Goal: Information Seeking & Learning: Check status

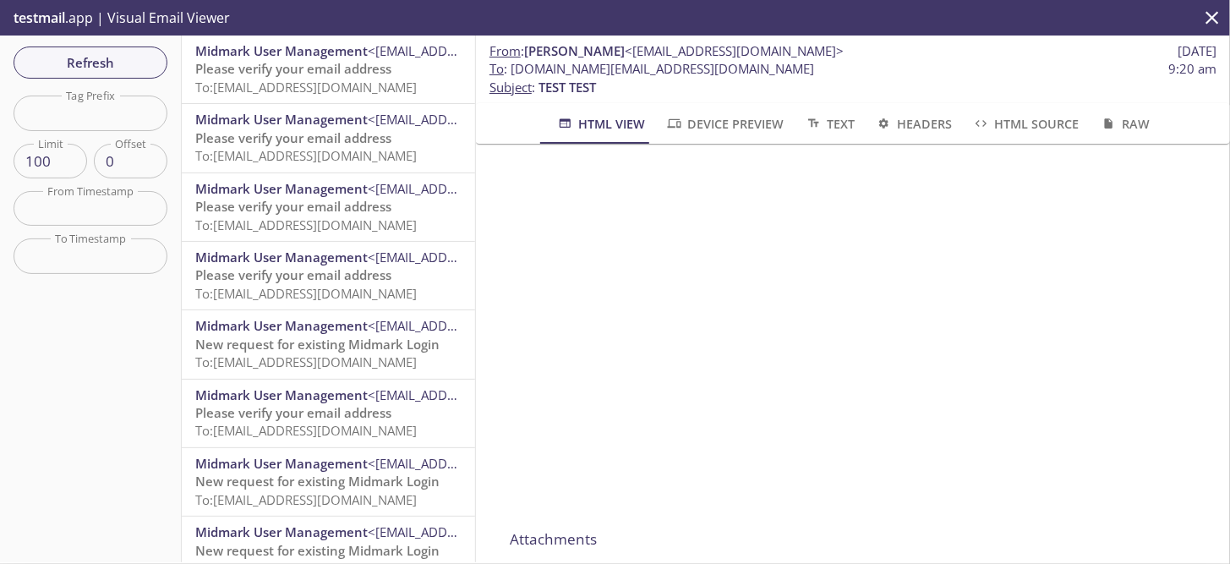
click at [304, 79] on span "To: ecommerce.testdoc@inbox.testmail.app" at bounding box center [305, 87] width 221 height 17
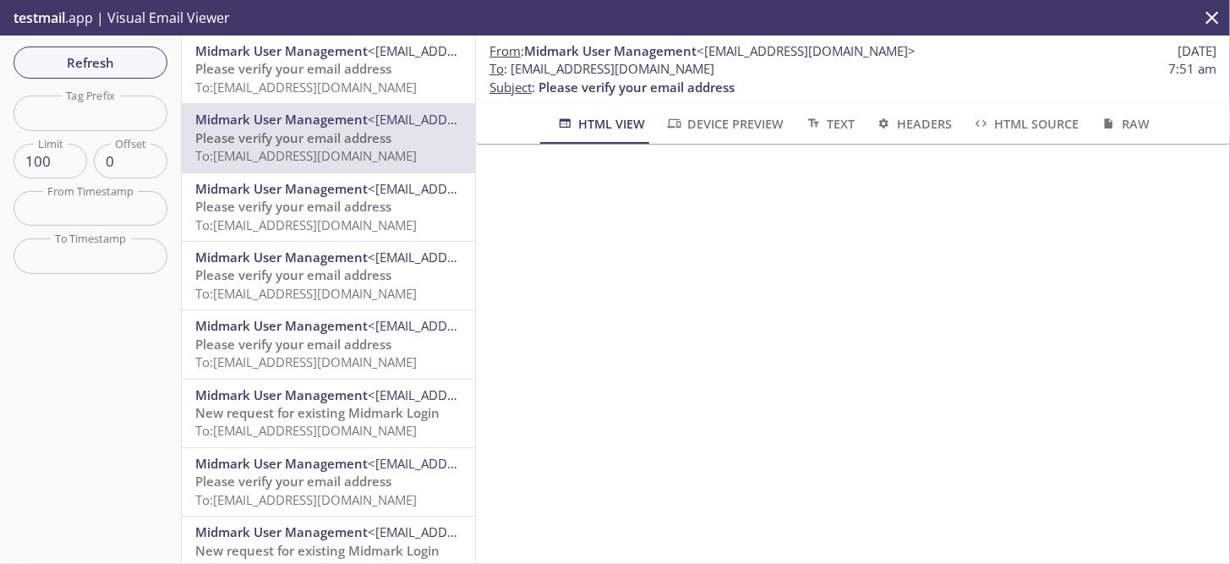
click at [277, 69] on span "Please verify your email address" at bounding box center [293, 68] width 196 height 17
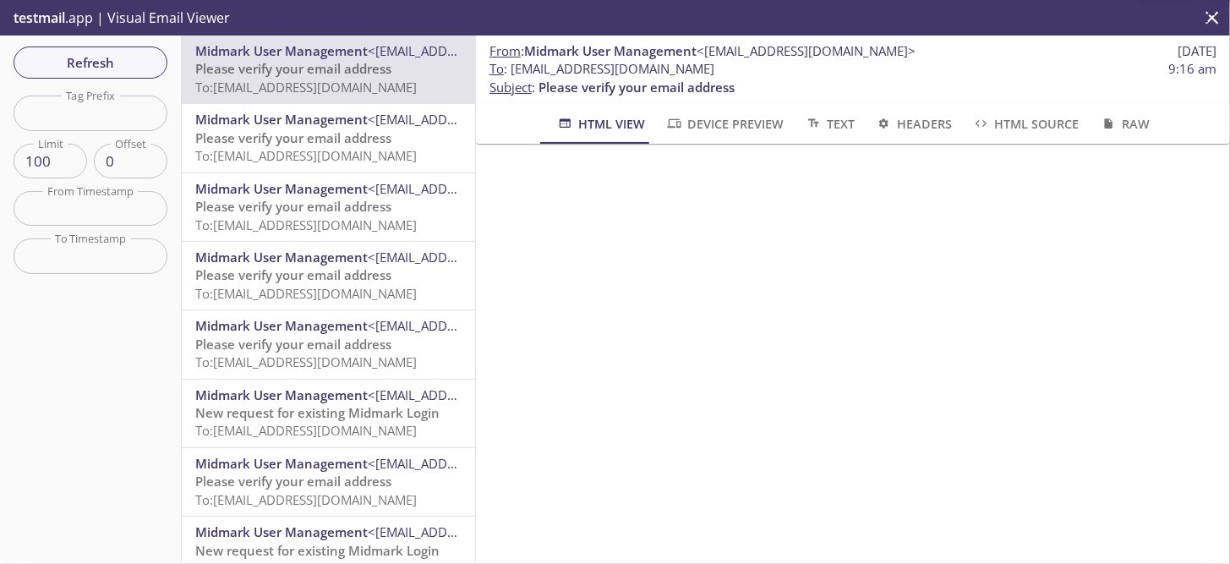
scroll to position [113, 0]
